Goal: Transaction & Acquisition: Obtain resource

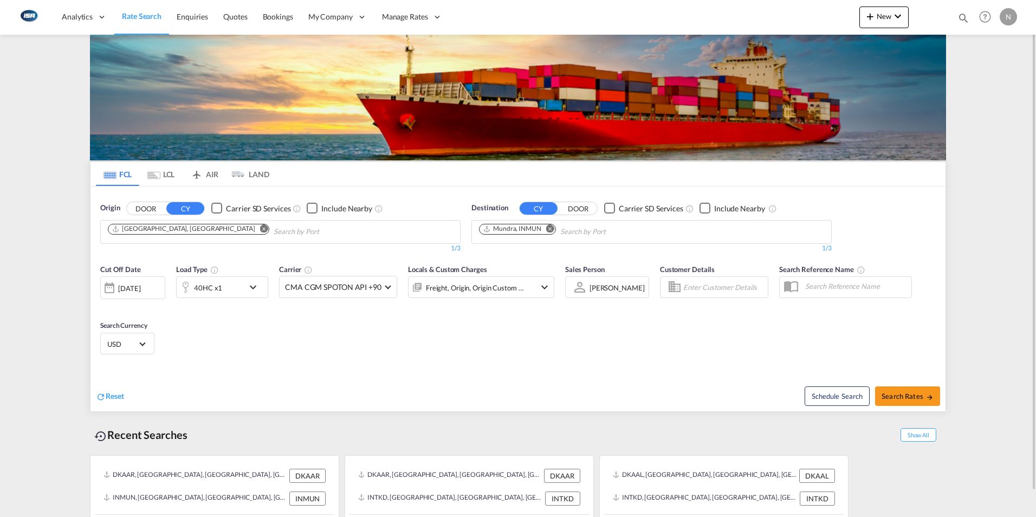
click at [260, 231] on md-icon "Remove" at bounding box center [264, 228] width 8 height 8
type input "g"
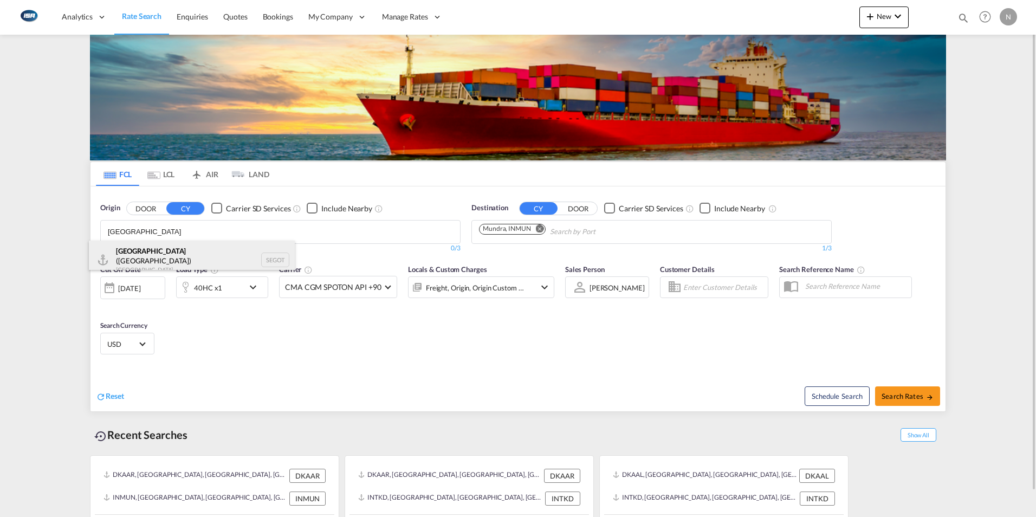
type input "[GEOGRAPHIC_DATA]"
click at [136, 256] on div "[GEOGRAPHIC_DATA] ([GEOGRAPHIC_DATA]) [GEOGRAPHIC_DATA] SEGOT" at bounding box center [192, 260] width 206 height 39
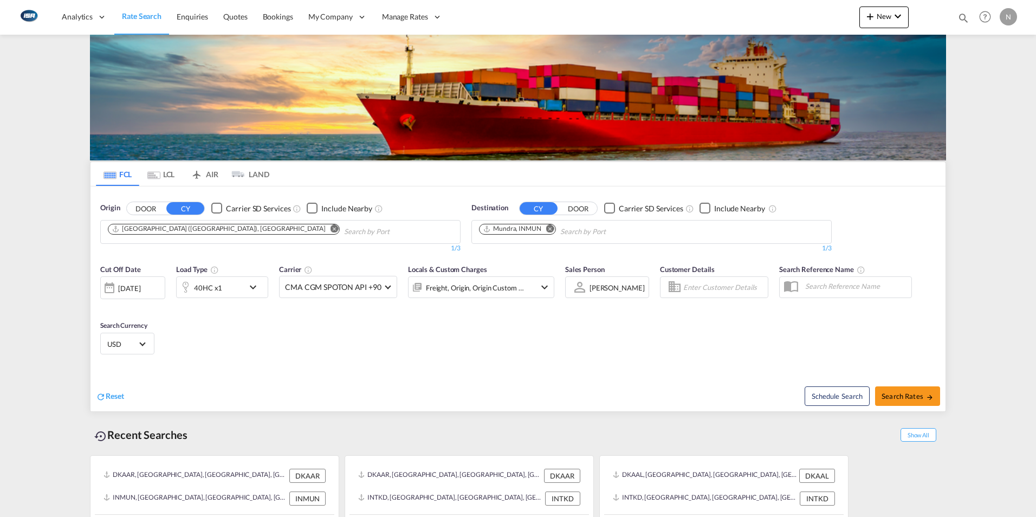
click at [552, 229] on md-icon "Remove" at bounding box center [550, 228] width 8 height 8
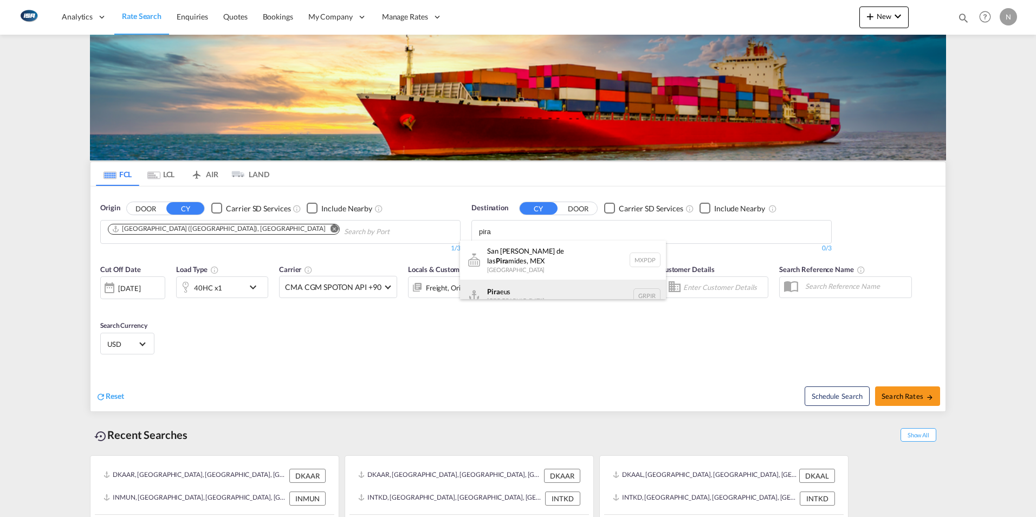
type input "pira"
click at [509, 285] on div "Pira eus [GEOGRAPHIC_DATA] GRPIR" at bounding box center [563, 296] width 206 height 33
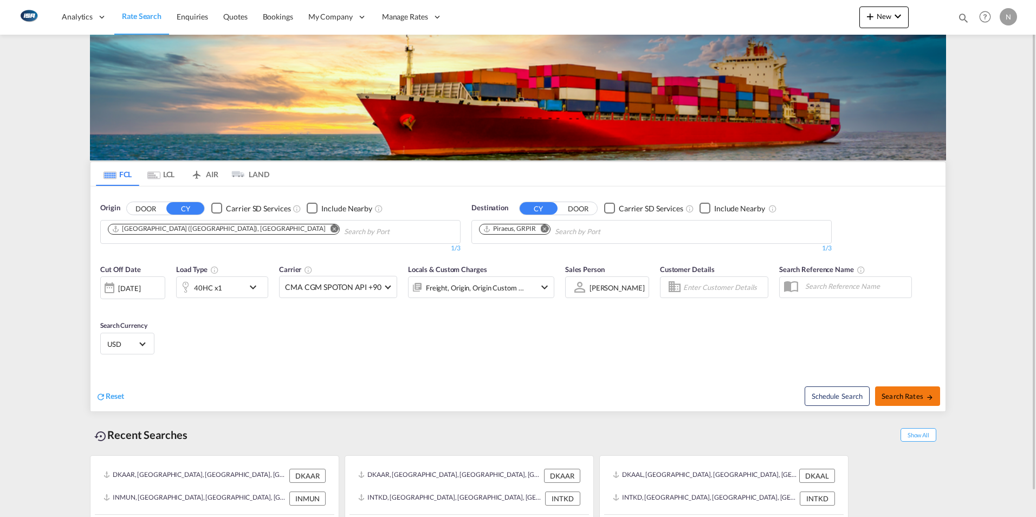
click at [922, 396] on span "Search Rates" at bounding box center [908, 396] width 52 height 9
type input "SEGOT to GRPIR / [DATE]"
